Goal: Information Seeking & Learning: Learn about a topic

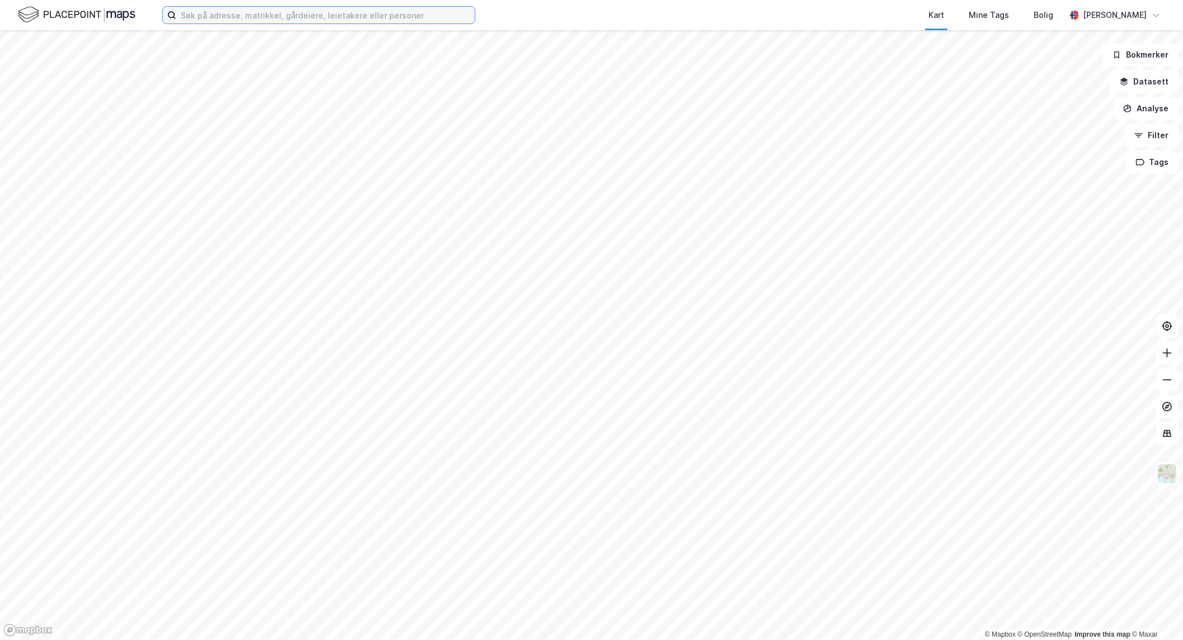
click at [275, 19] on input at bounding box center [325, 15] width 299 height 17
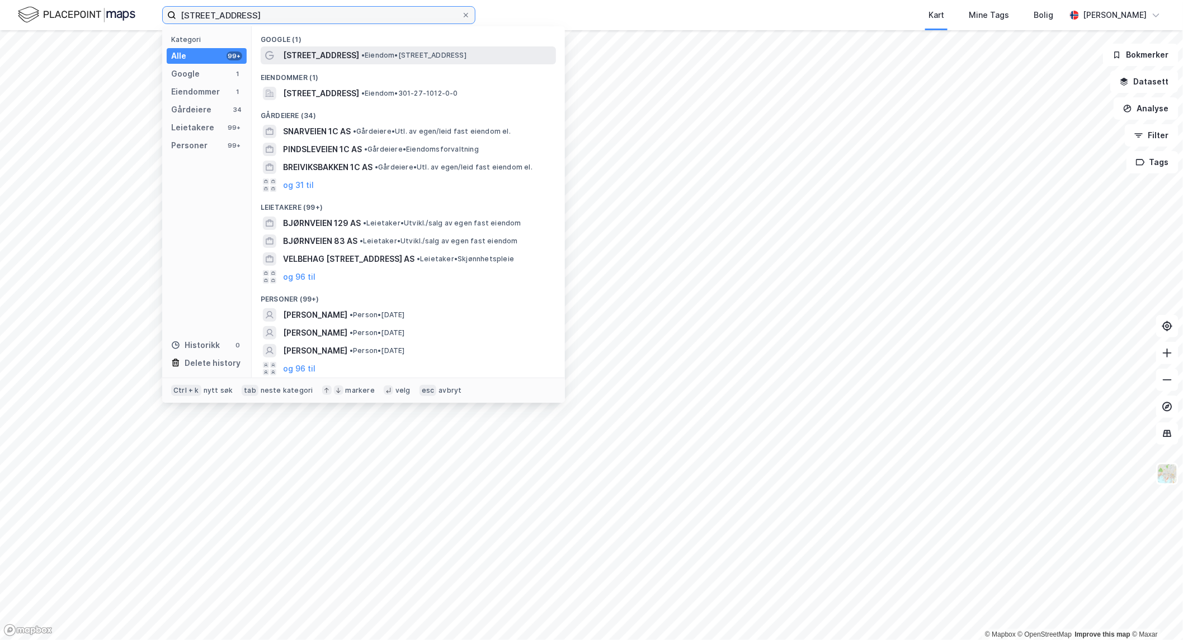
type input "[STREET_ADDRESS]"
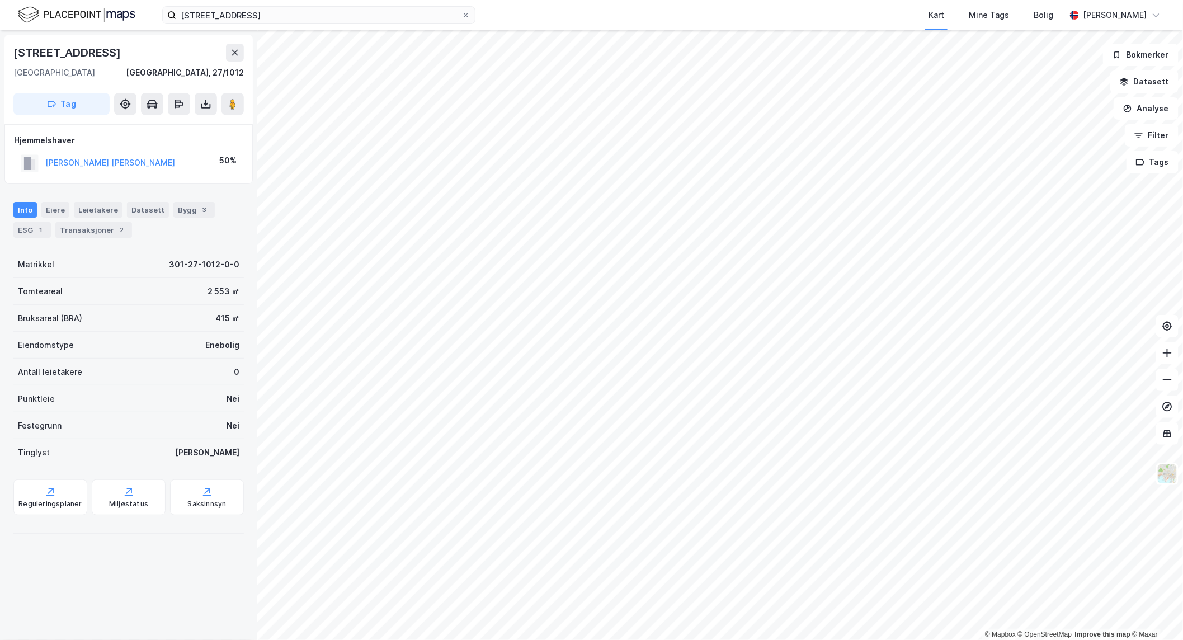
click at [832, 639] on html "[STREET_ADDRESS] Kart Mine Tags Bolig [PERSON_NAME] © Mapbox © OpenStreetMap Im…" at bounding box center [591, 320] width 1183 height 640
click at [444, 639] on html "[STREET_ADDRESS] Kart Mine Tags Bolig [PERSON_NAME] © Mapbox © OpenStreetMap Im…" at bounding box center [591, 320] width 1183 height 640
click at [1003, 0] on html "[STREET_ADDRESS] Kart Mine Tags Bolig [PERSON_NAME] © Mapbox © OpenStreetMap Im…" at bounding box center [591, 320] width 1183 height 640
click at [779, 0] on html "[STREET_ADDRESS] Kart Mine Tags Bolig [PERSON_NAME] © Mapbox © OpenStreetMap Im…" at bounding box center [591, 320] width 1183 height 640
click at [799, 0] on html "[STREET_ADDRESS] Kart Mine Tags Bolig [PERSON_NAME] © Mapbox © OpenStreetMap Im…" at bounding box center [591, 320] width 1183 height 640
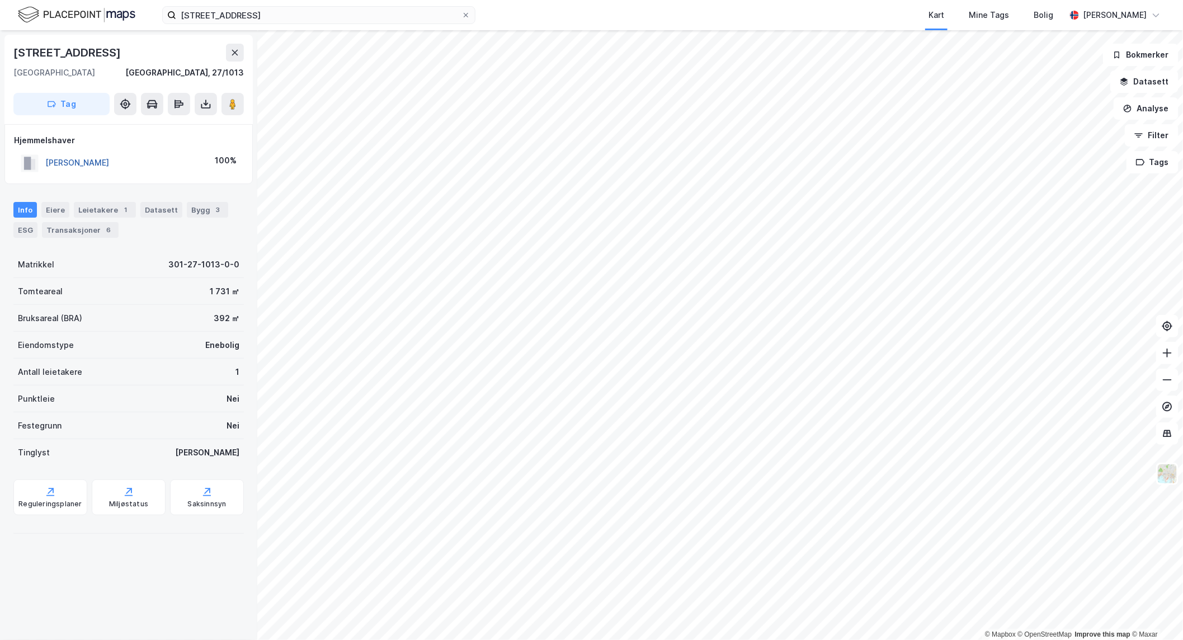
click at [0, 0] on button "[PERSON_NAME]" at bounding box center [0, 0] width 0 height 0
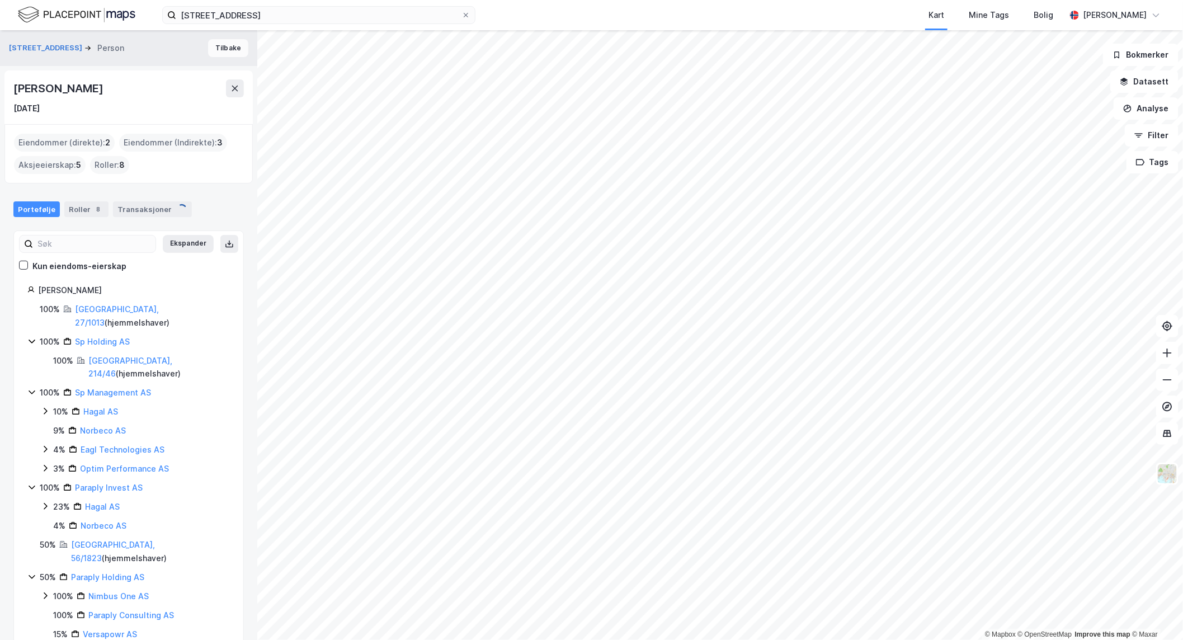
click at [230, 49] on button "Tilbake" at bounding box center [228, 48] width 40 height 18
